Goal: Information Seeking & Learning: Learn about a topic

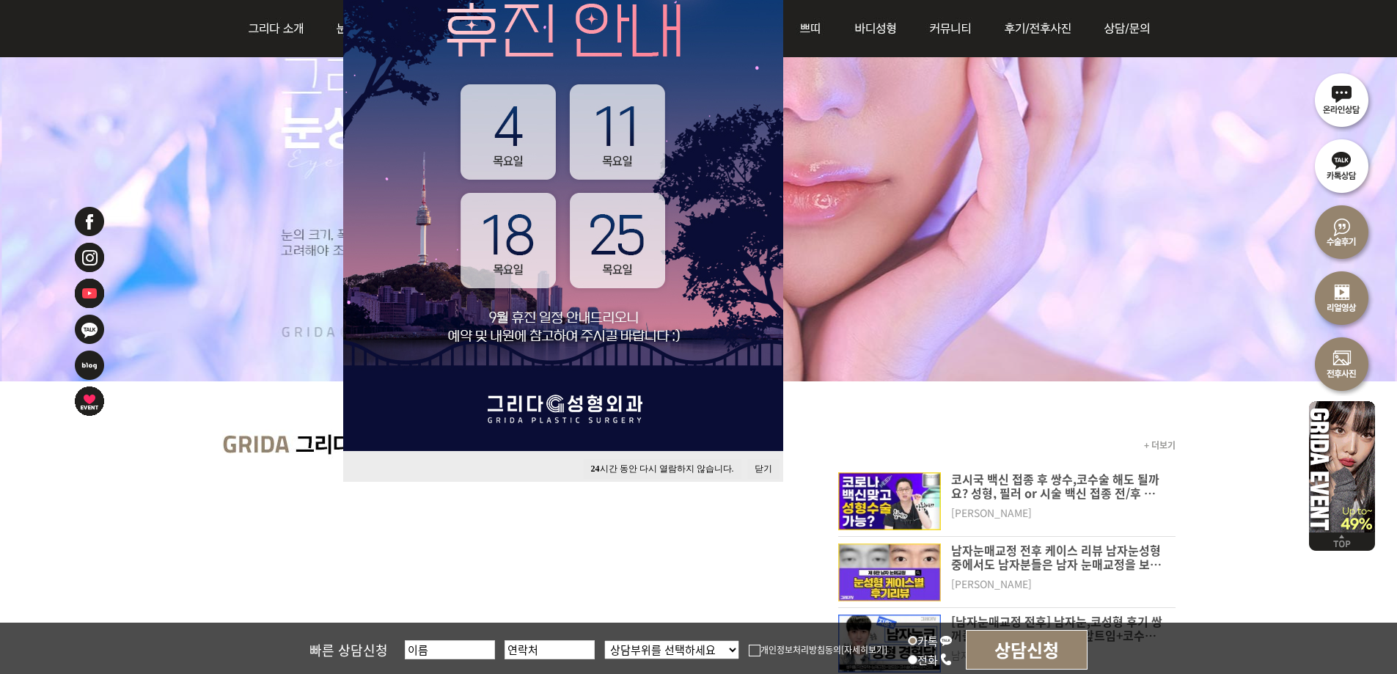
scroll to position [293, 0]
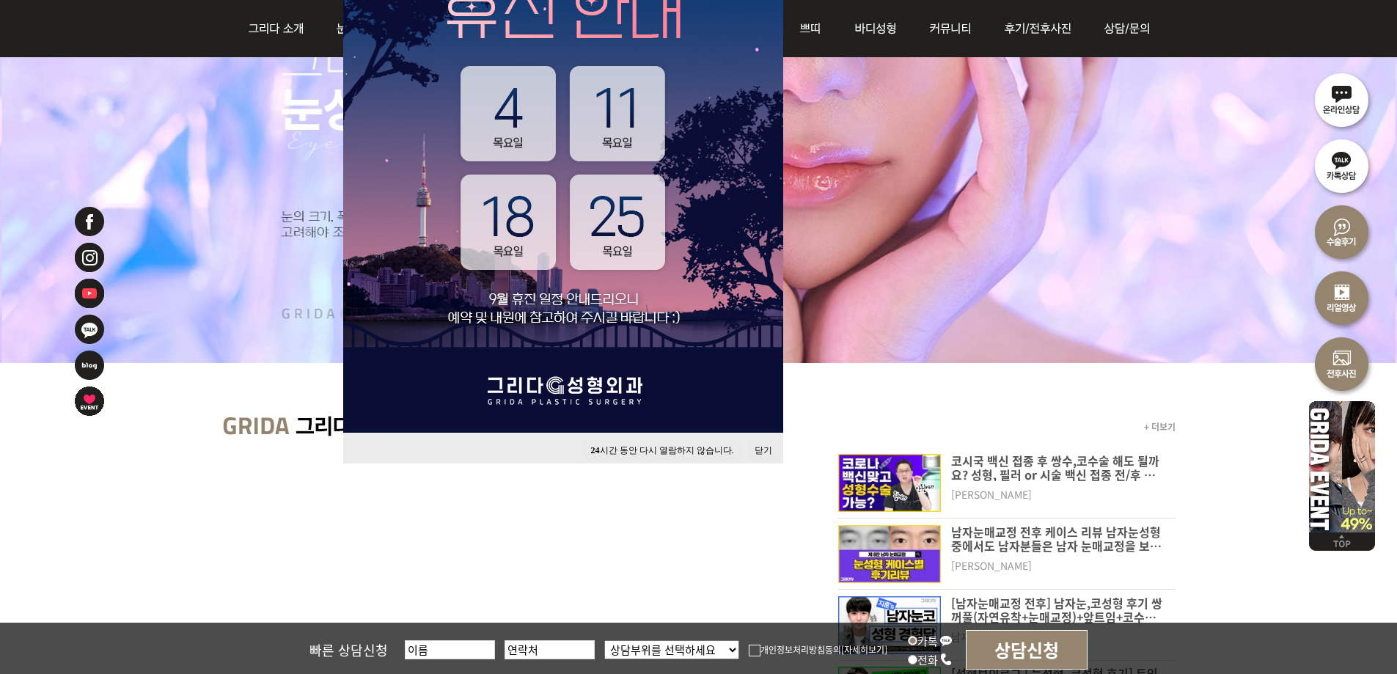
click at [766, 454] on button "닫기" at bounding box center [763, 451] width 32 height 20
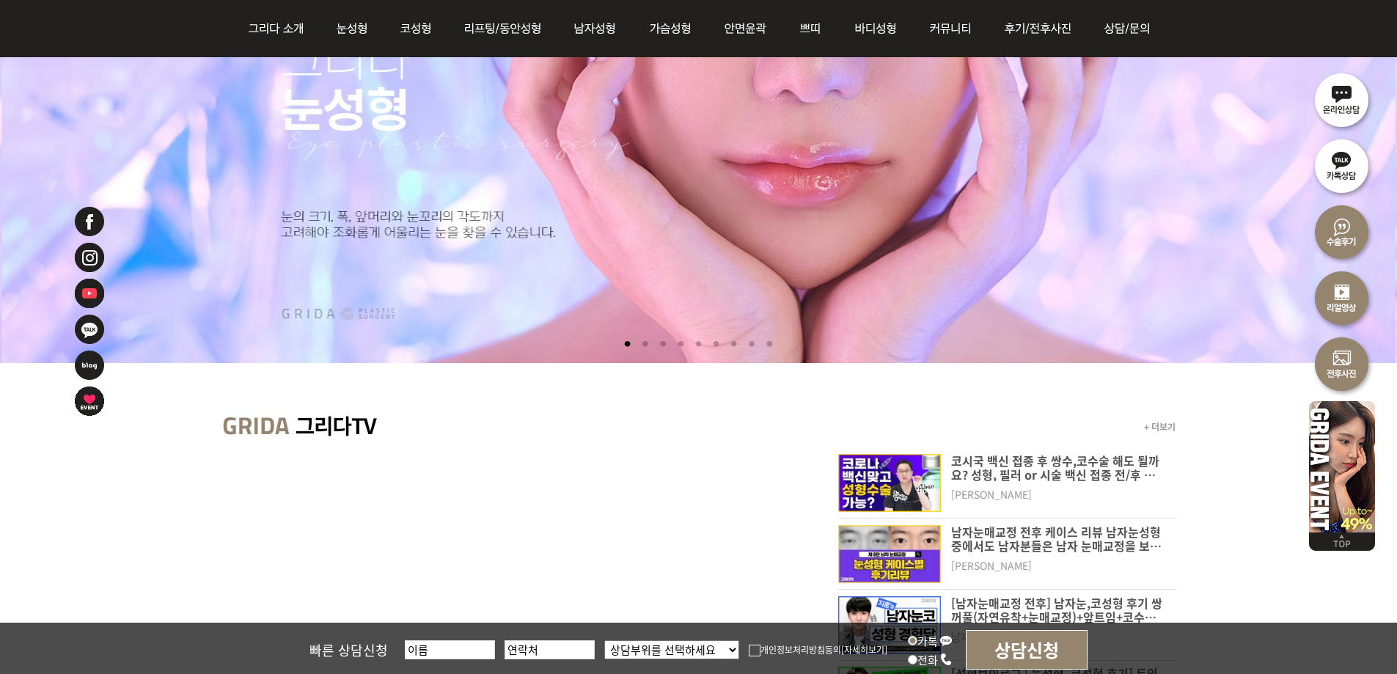
scroll to position [0, 0]
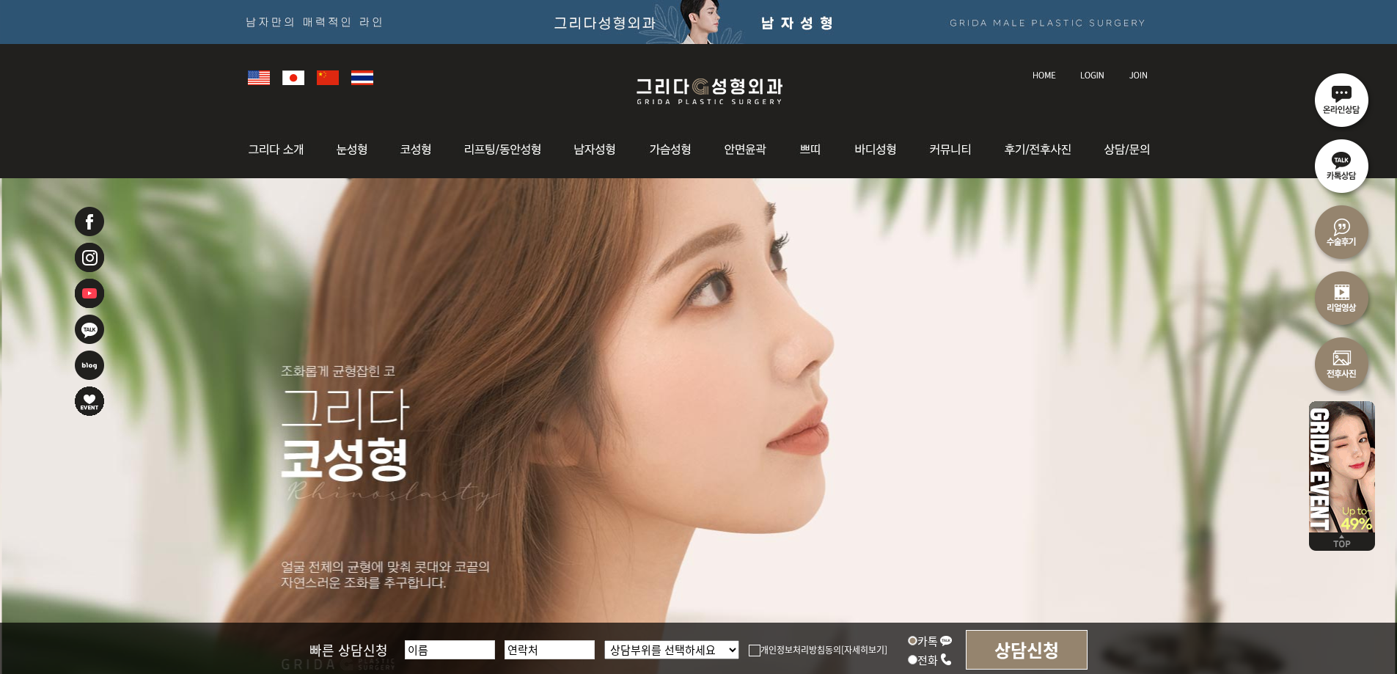
drag, startPoint x: 533, startPoint y: 321, endPoint x: 761, endPoint y: 367, distance: 232.6
click at [761, 367] on li at bounding box center [698, 445] width 1397 height 535
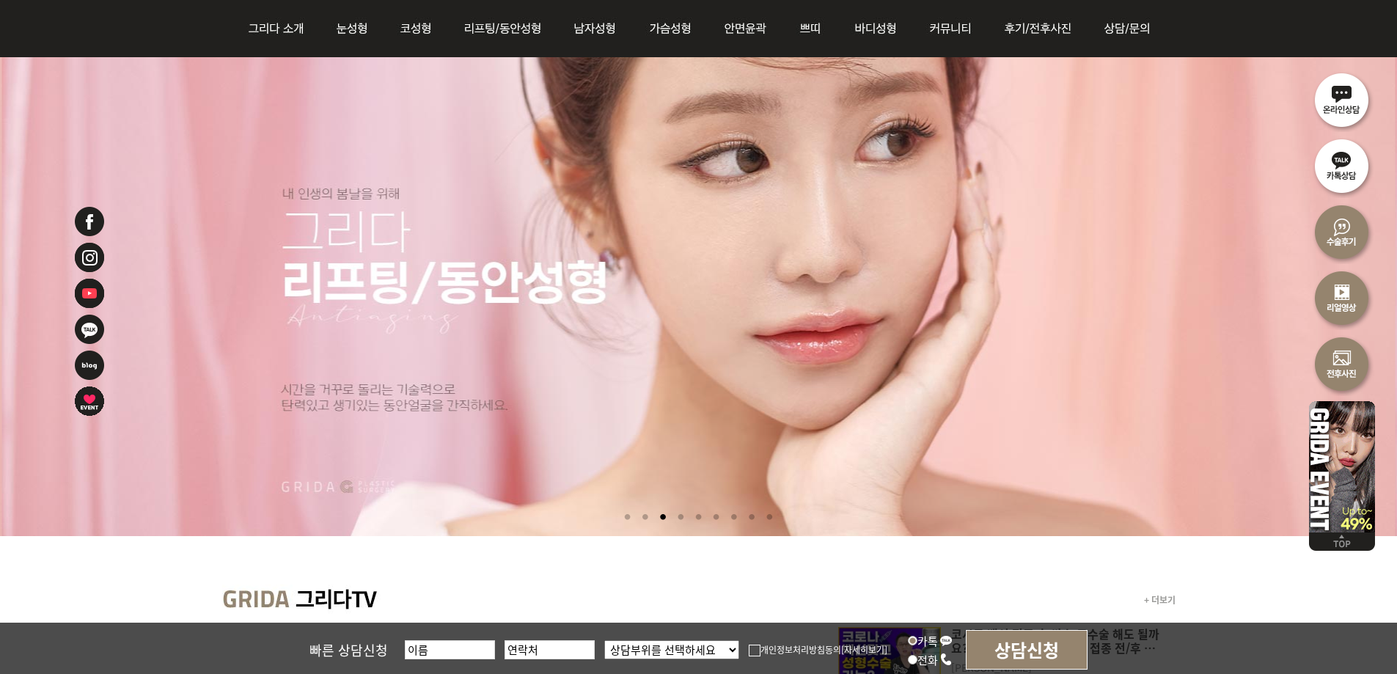
scroll to position [147, 0]
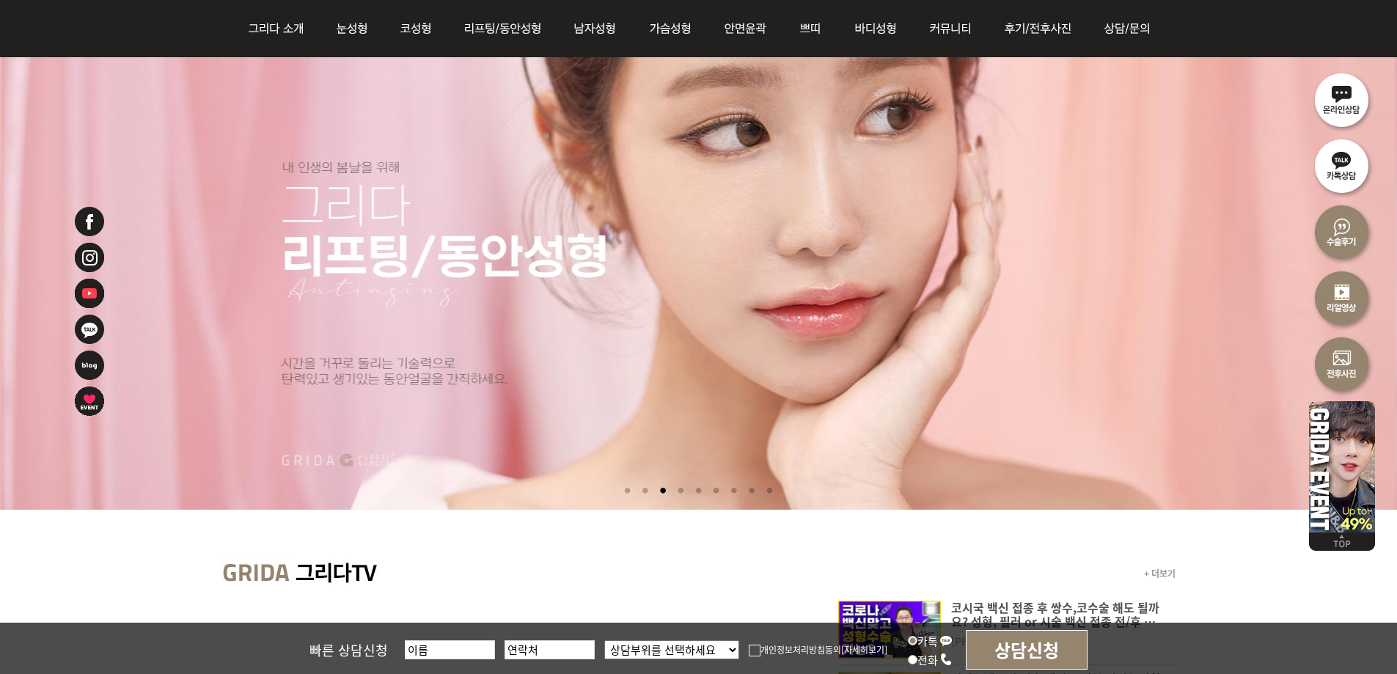
drag, startPoint x: 655, startPoint y: 218, endPoint x: 453, endPoint y: 528, distance: 370.4
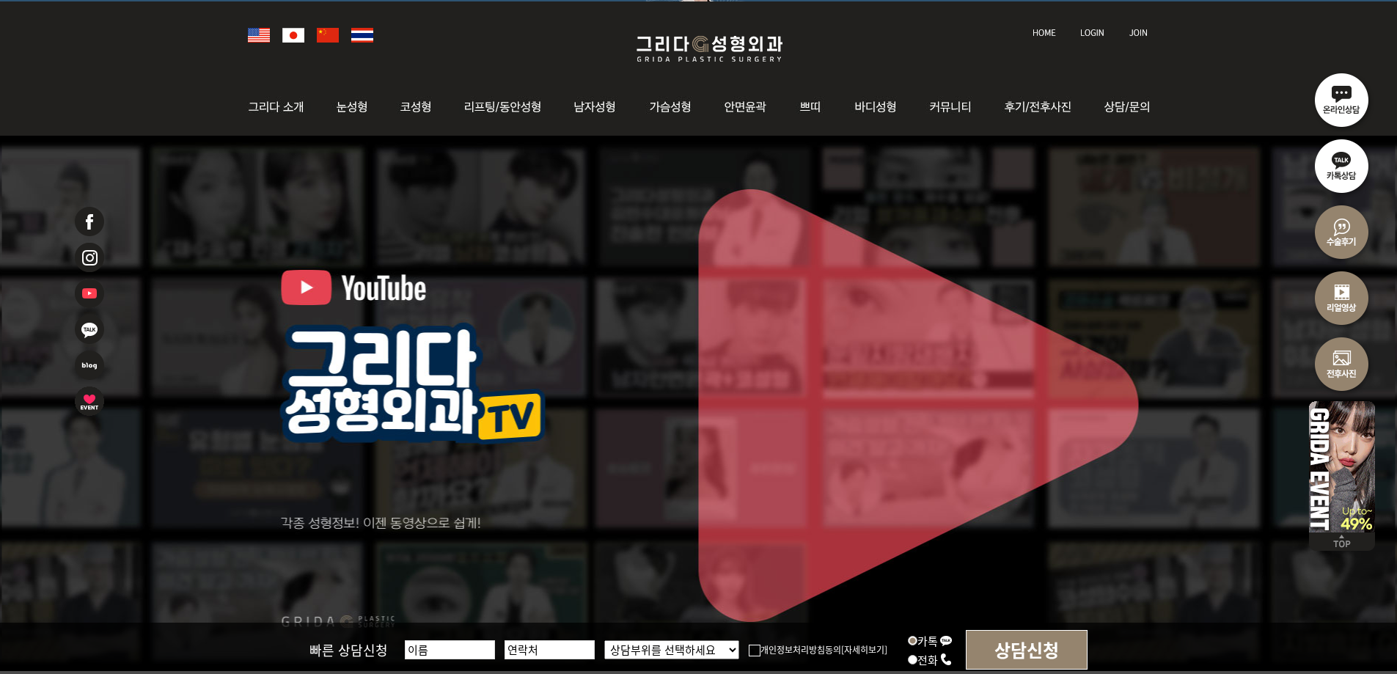
scroll to position [0, 0]
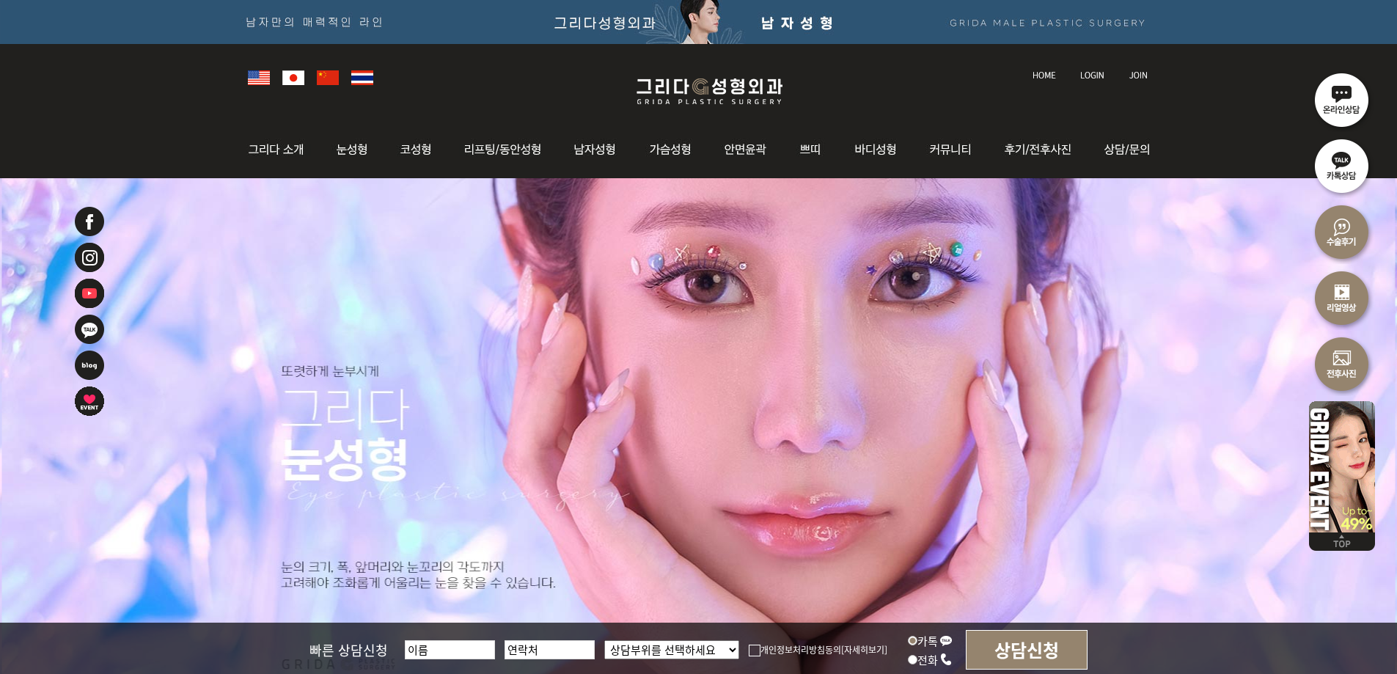
drag, startPoint x: 587, startPoint y: 66, endPoint x: 638, endPoint y: 73, distance: 51.9
click at [587, 66] on div at bounding box center [699, 76] width 917 height 65
click at [721, 86] on img at bounding box center [709, 91] width 175 height 34
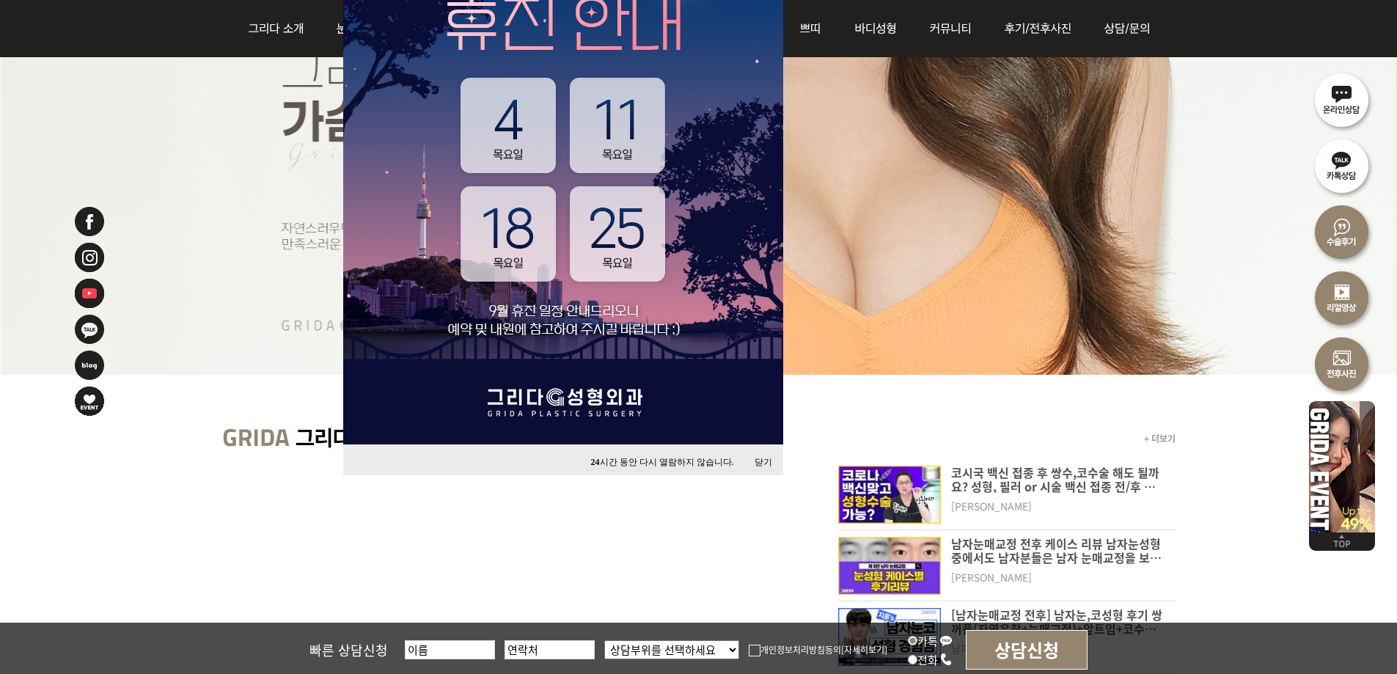
scroll to position [293, 0]
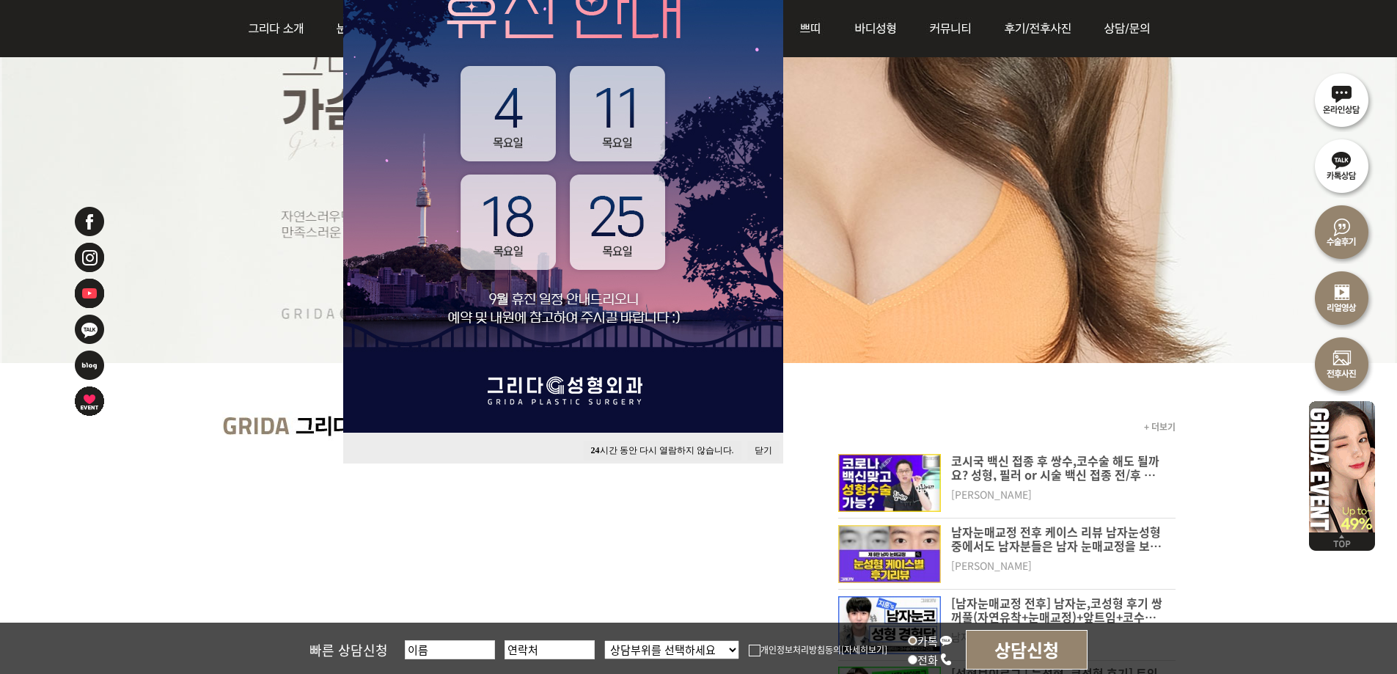
click at [764, 448] on button "닫기" at bounding box center [763, 451] width 32 height 20
